Goal: Task Accomplishment & Management: Use online tool/utility

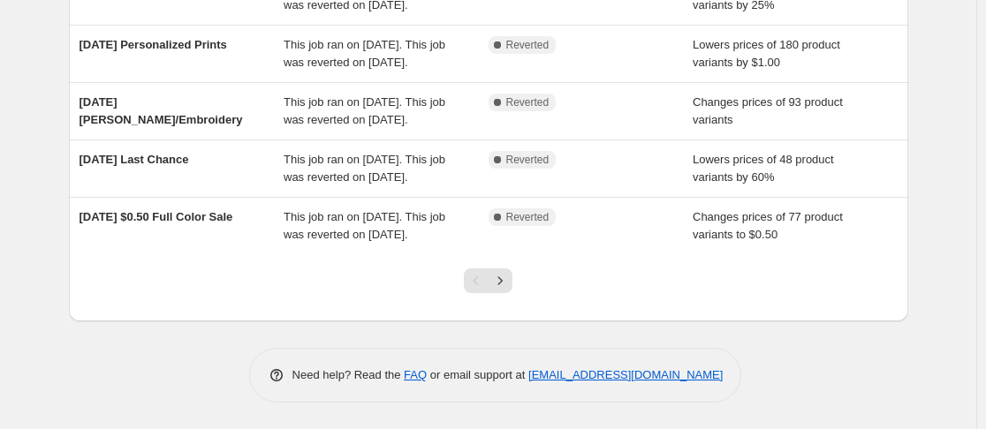
scroll to position [657, 0]
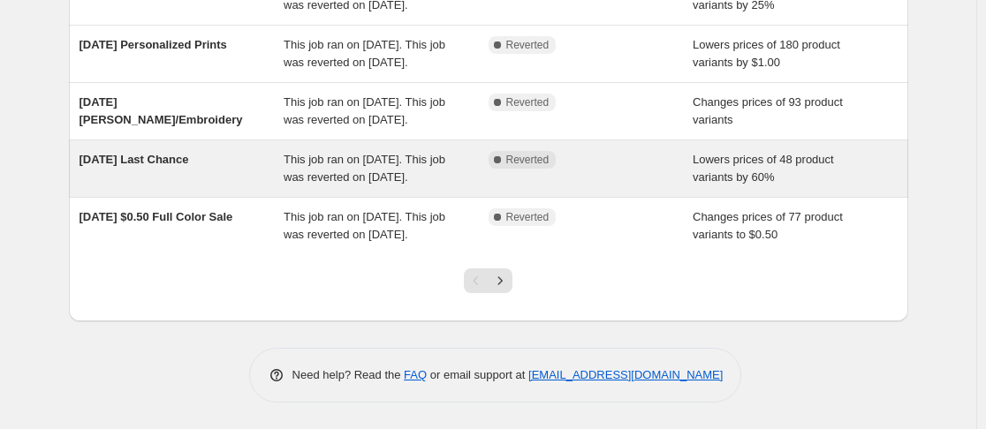
click at [373, 155] on span "This job ran on [DATE]. This job was reverted on [DATE]." at bounding box center [365, 168] width 162 height 31
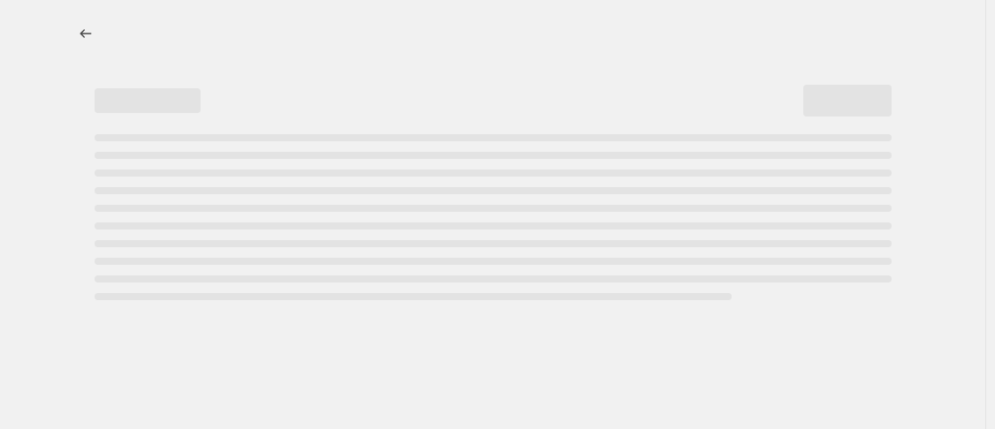
select select "percentage"
select select "no_change"
select select "product_status"
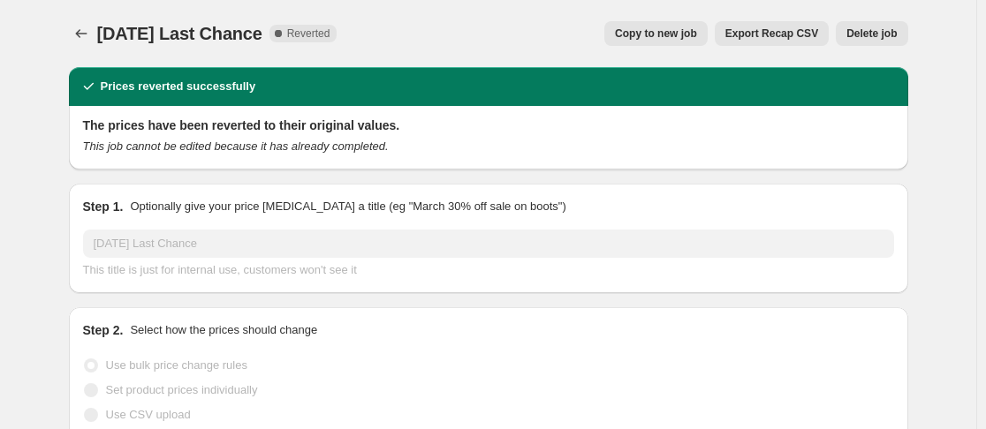
select select "collection"
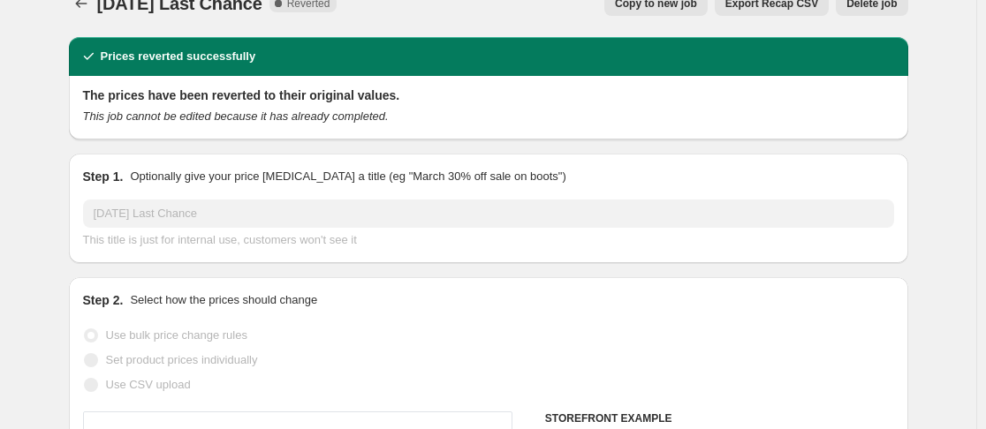
scroll to position [31, 0]
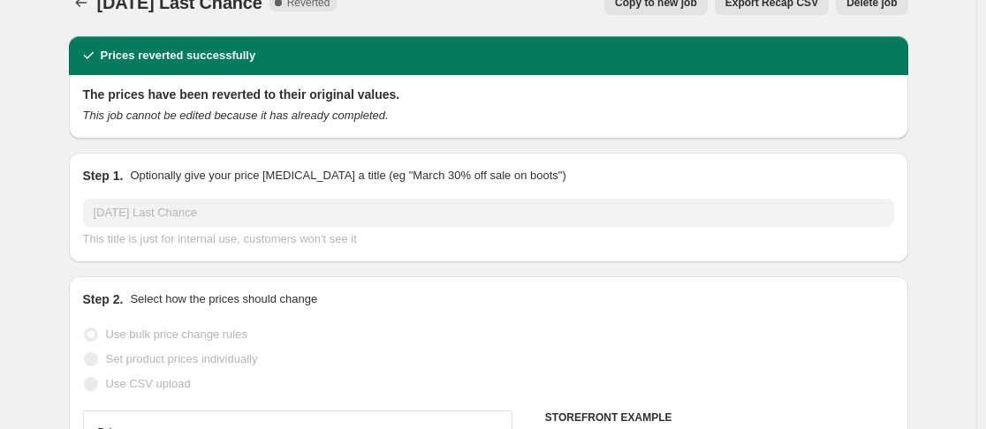
click at [666, 11] on button "Copy to new job" at bounding box center [655, 2] width 103 height 25
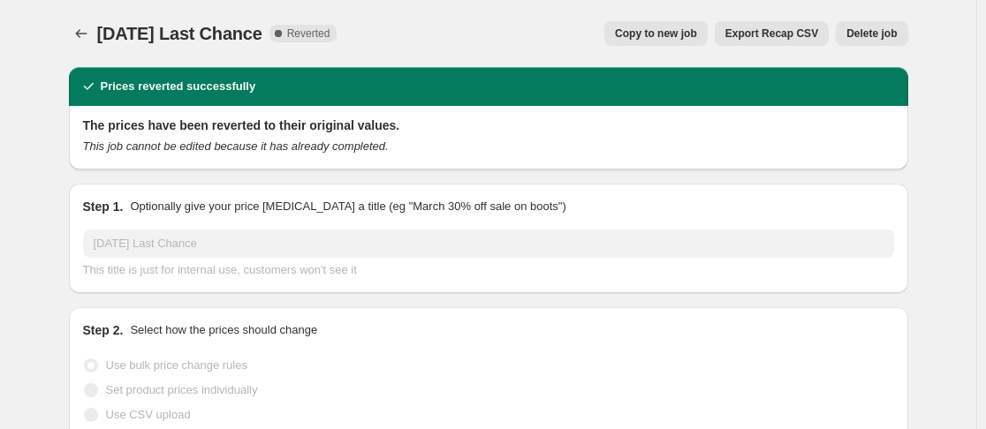
select select "percentage"
select select "no_change"
select select "collection"
select select "product_status"
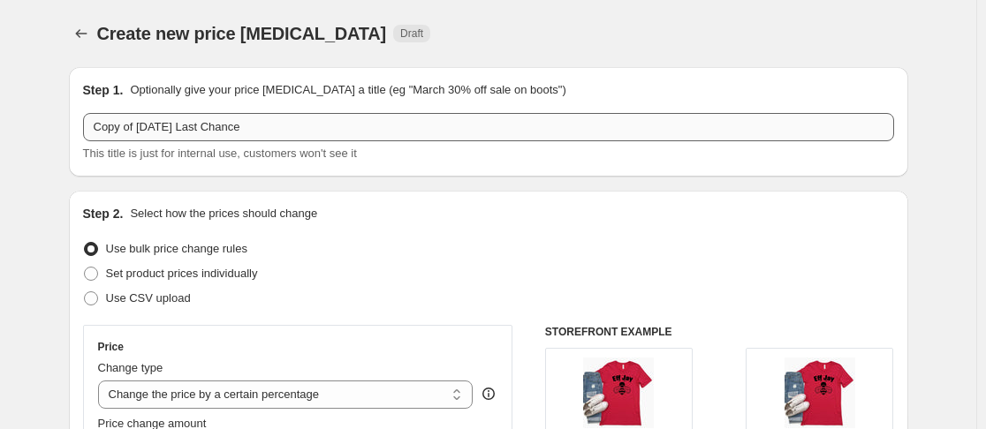
scroll to position [4, 0]
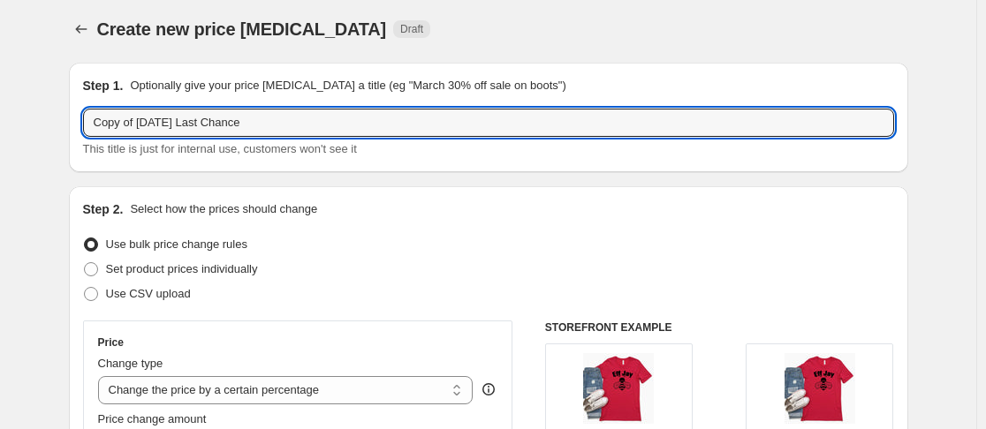
drag, startPoint x: 144, startPoint y: 124, endPoint x: 48, endPoint y: 136, distance: 97.1
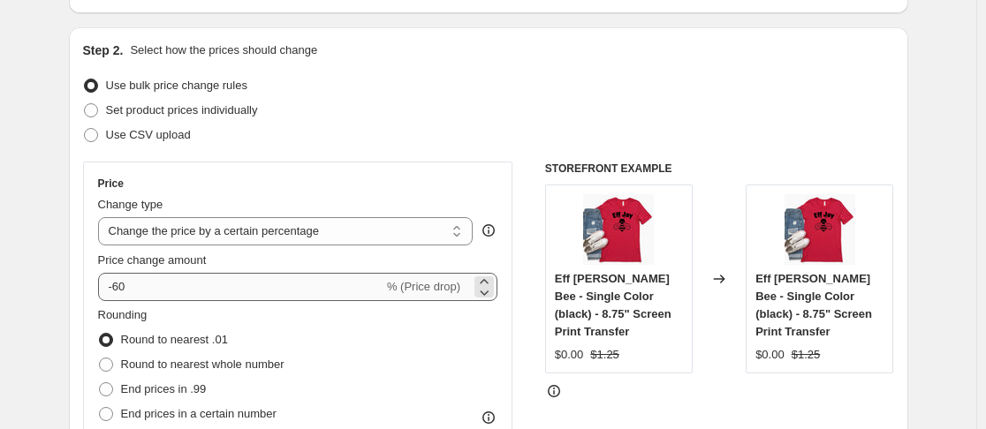
type input "[DATE] Last Chance"
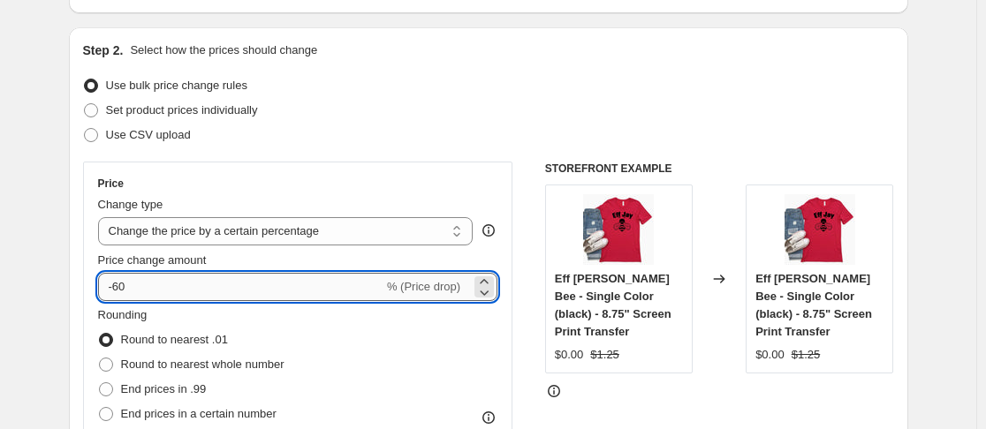
click at [126, 290] on input "-60" at bounding box center [240, 287] width 285 height 28
type input "-50"
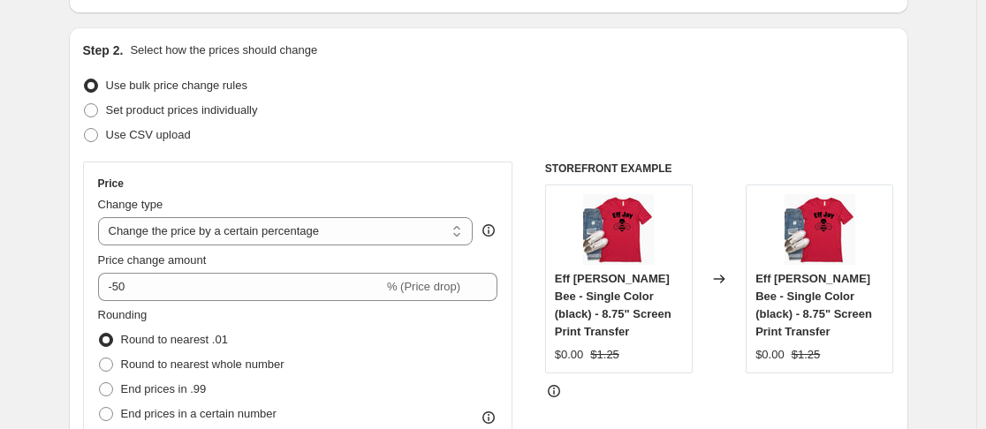
click at [240, 271] on div "Price change amount -50 % (Price drop)" at bounding box center [298, 276] width 400 height 49
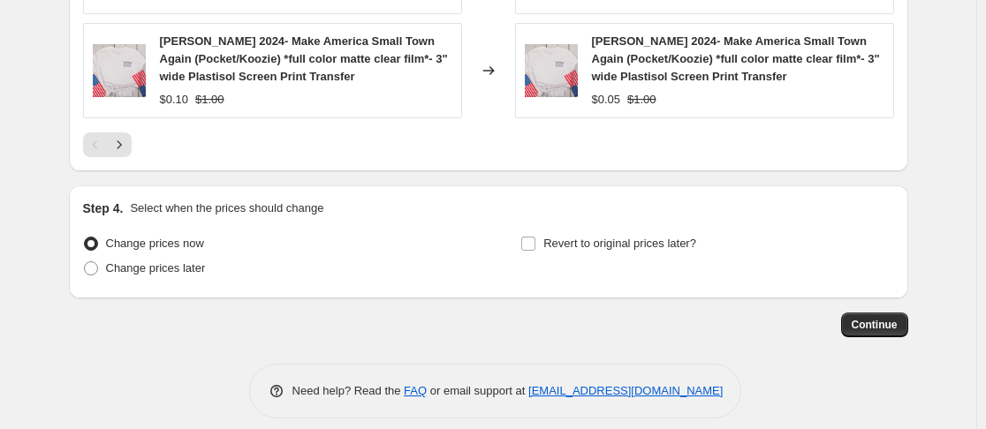
scroll to position [1638, 0]
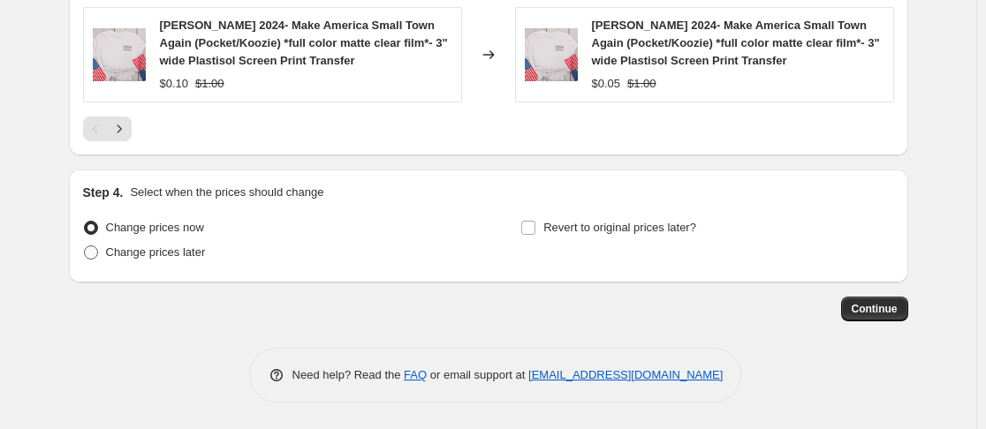
click at [95, 256] on span at bounding box center [91, 253] width 14 height 14
click at [85, 247] on input "Change prices later" at bounding box center [84, 246] width 1 height 1
radio input "true"
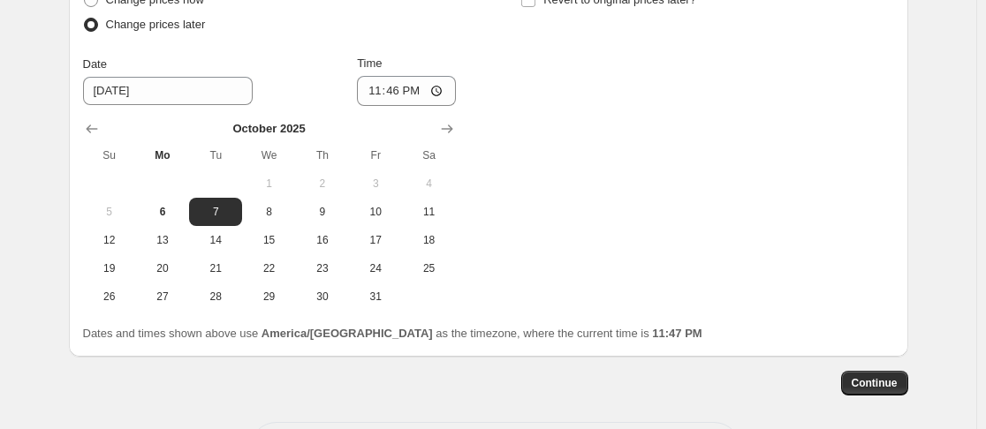
scroll to position [1878, 0]
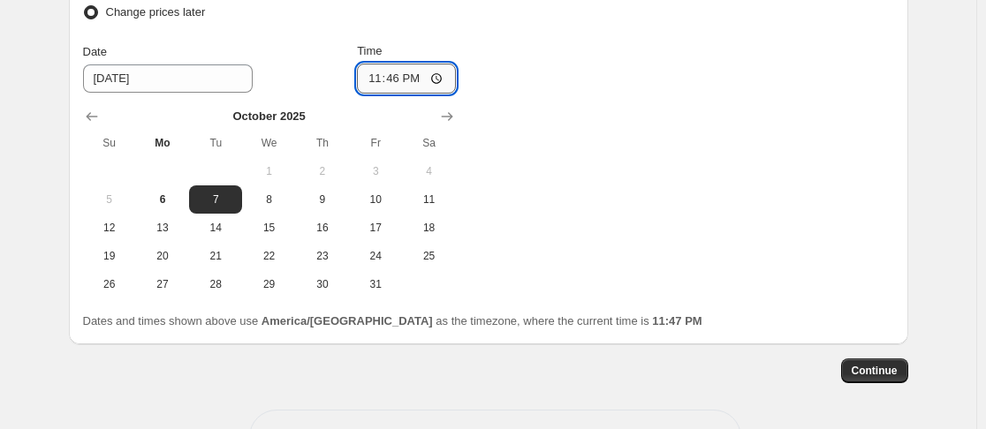
click at [374, 79] on input "23:46" at bounding box center [406, 79] width 99 height 30
type input "00:00"
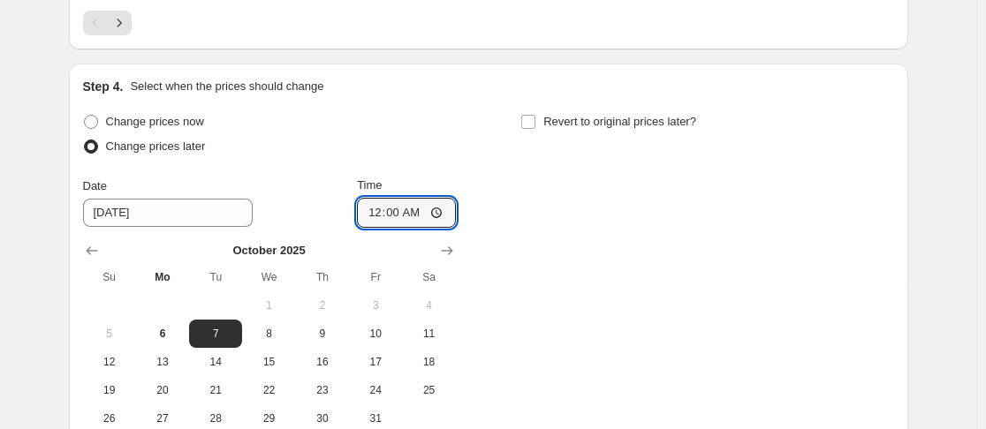
scroll to position [1741, 0]
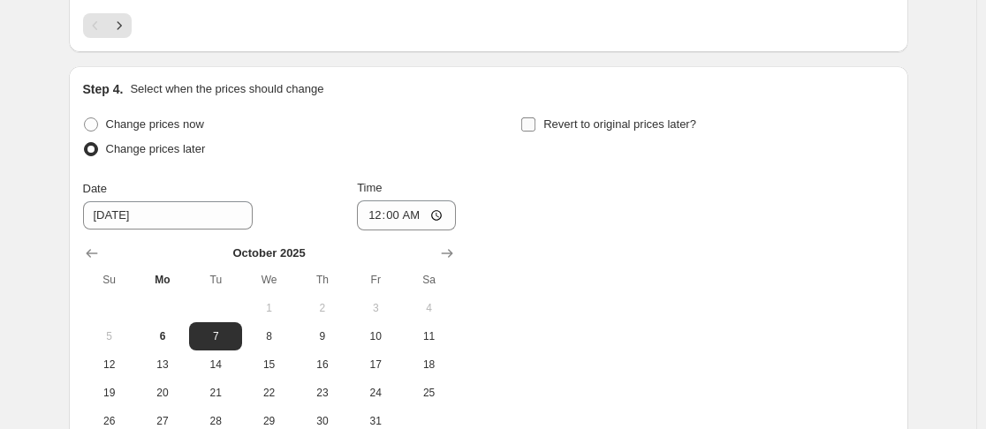
click at [535, 125] on input "Revert to original prices later?" at bounding box center [528, 125] width 14 height 14
checkbox input "true"
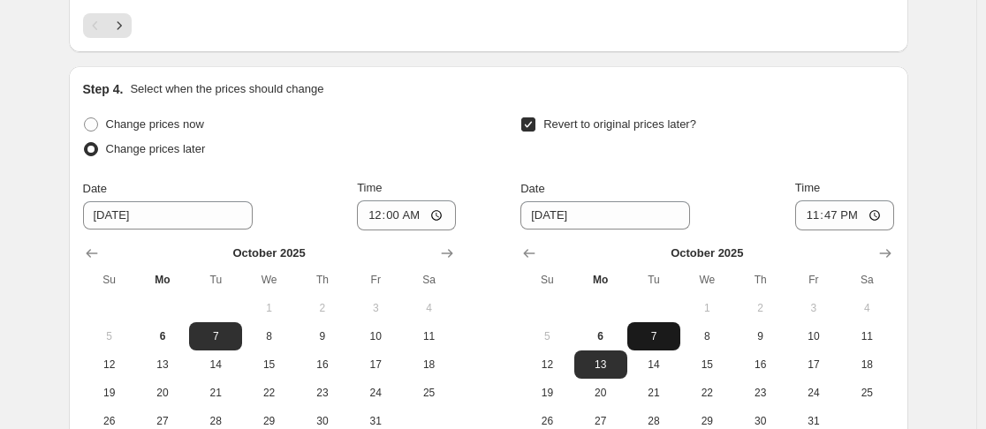
click at [659, 334] on span "7" at bounding box center [653, 337] width 39 height 14
type input "[DATE]"
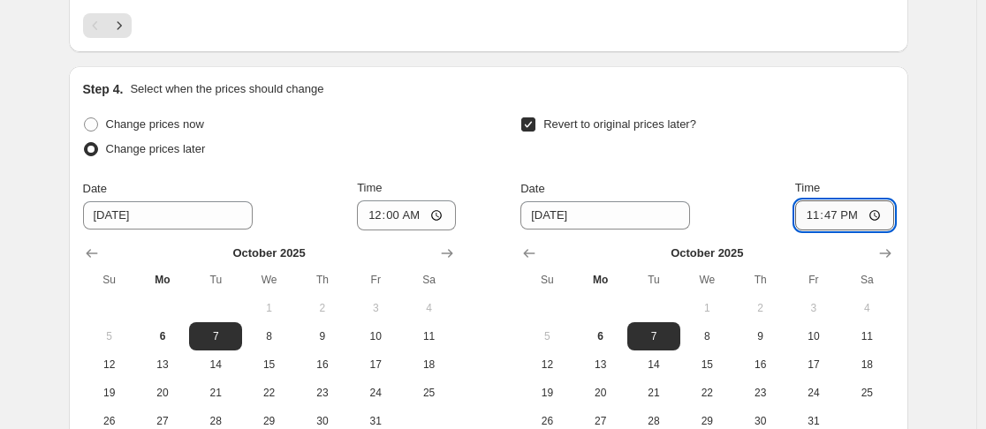
click at [836, 216] on input "23:47" at bounding box center [844, 216] width 99 height 30
type input "23:59"
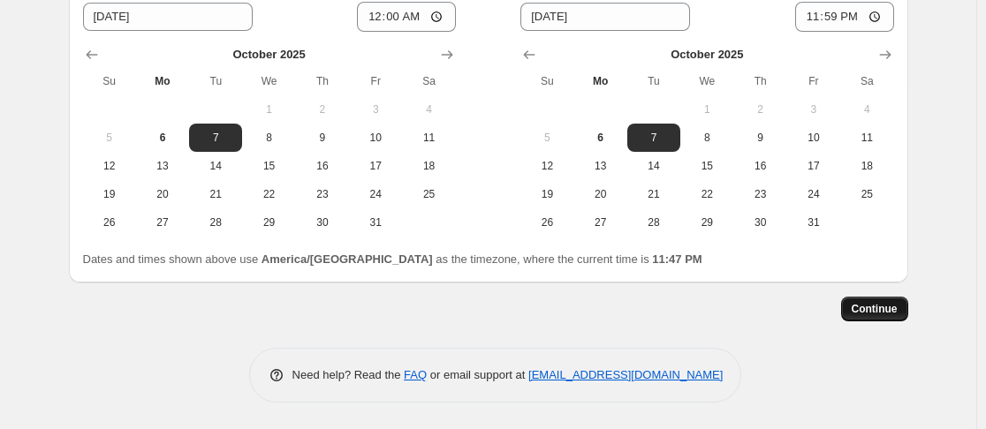
click at [898, 307] on span "Continue" at bounding box center [875, 309] width 46 height 14
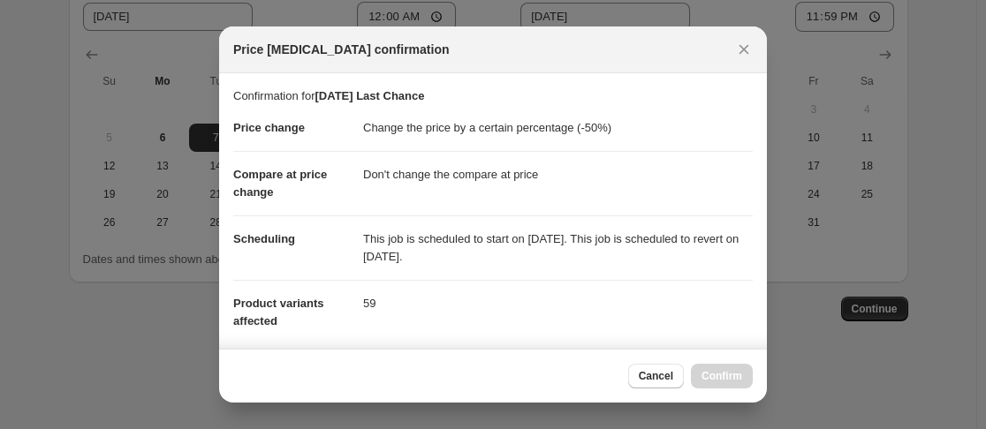
scroll to position [329, 0]
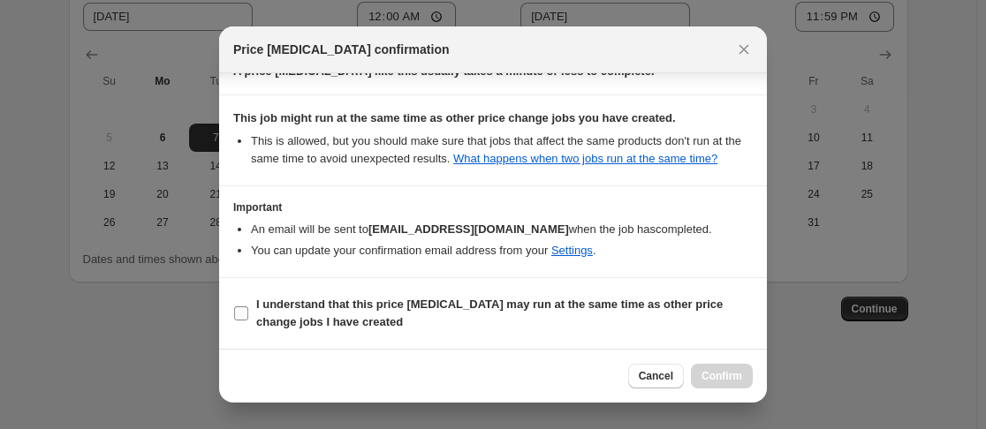
click at [237, 314] on input "I understand that this price [MEDICAL_DATA] may run at the same time as other p…" at bounding box center [241, 314] width 14 height 14
checkbox input "true"
click at [696, 376] on button "Confirm" at bounding box center [722, 376] width 62 height 25
